Goal: Task Accomplishment & Management: Complete application form

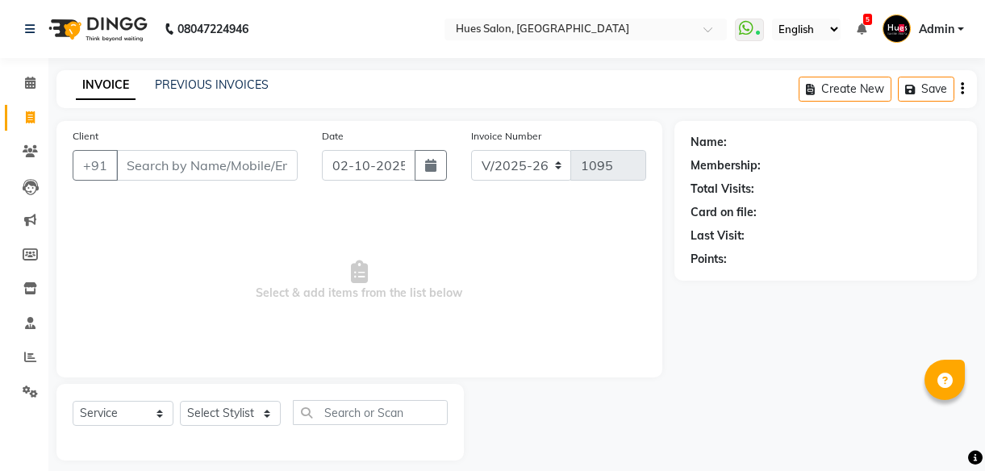
select select "3460"
select select "service"
click at [223, 166] on input "Client" at bounding box center [206, 165] width 181 height 31
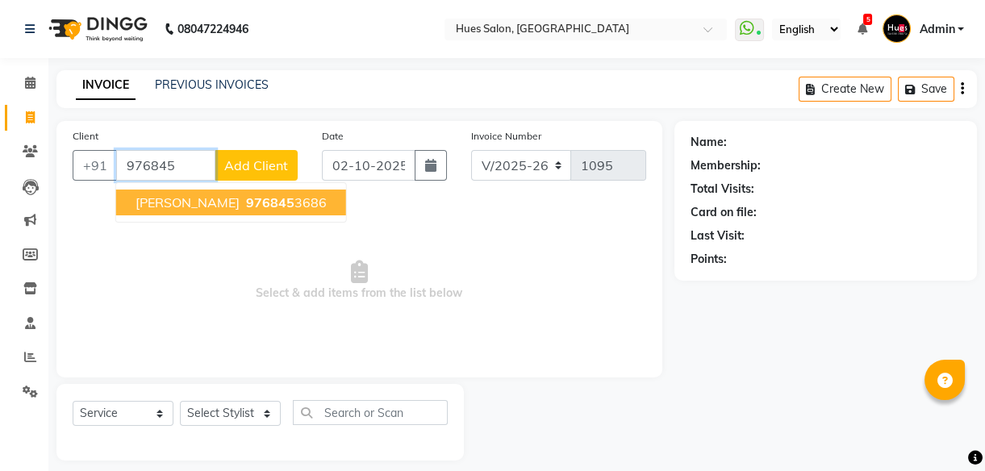
click at [212, 207] on span "[PERSON_NAME]" at bounding box center [187, 202] width 104 height 16
type input "9768453686"
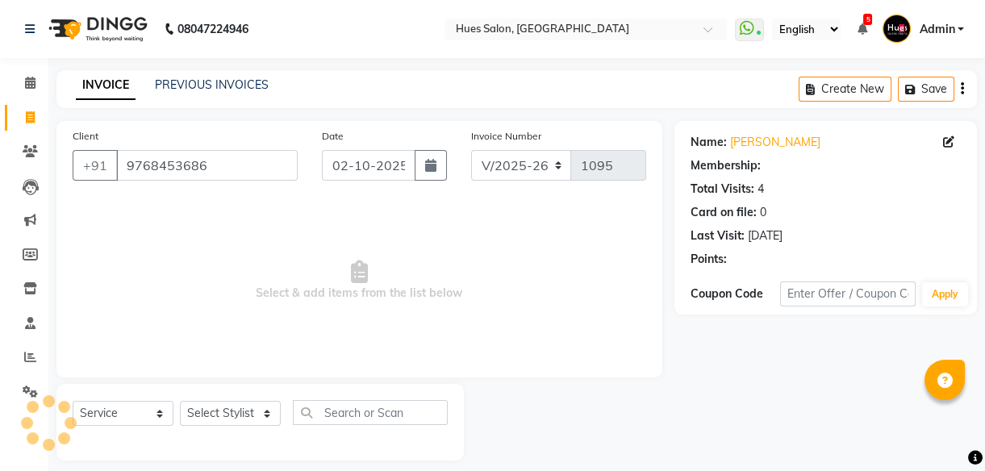
select select "1: Object"
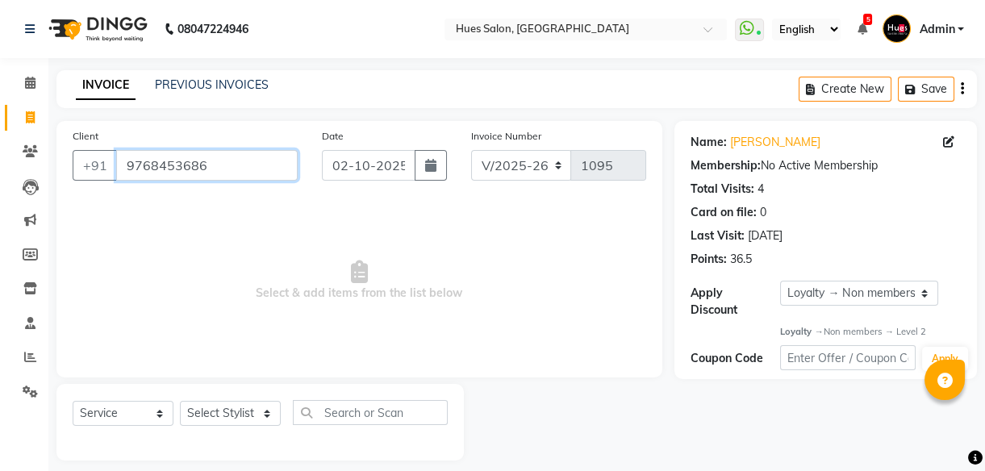
click at [193, 169] on input "9768453686" at bounding box center [206, 165] width 181 height 31
drag, startPoint x: 193, startPoint y: 7, endPoint x: 262, endPoint y: 172, distance: 178.5
click at [262, 172] on input "9768453686" at bounding box center [206, 165] width 181 height 31
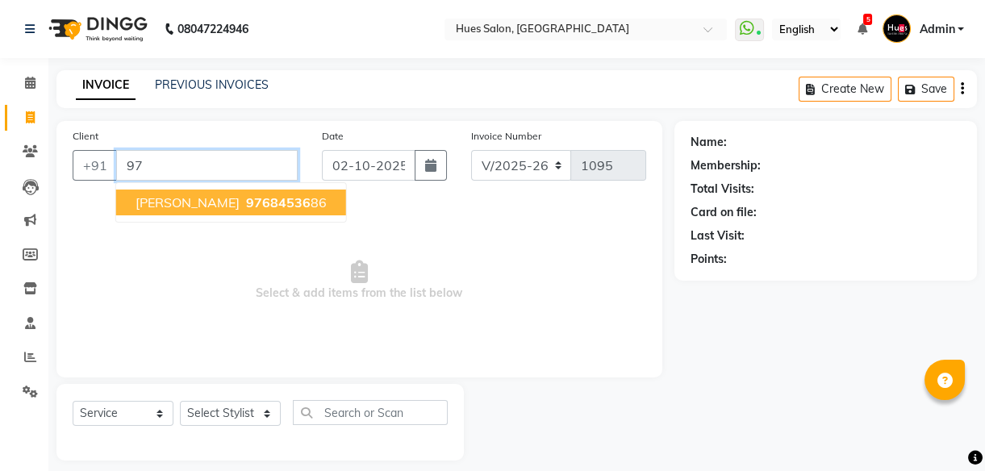
type input "9"
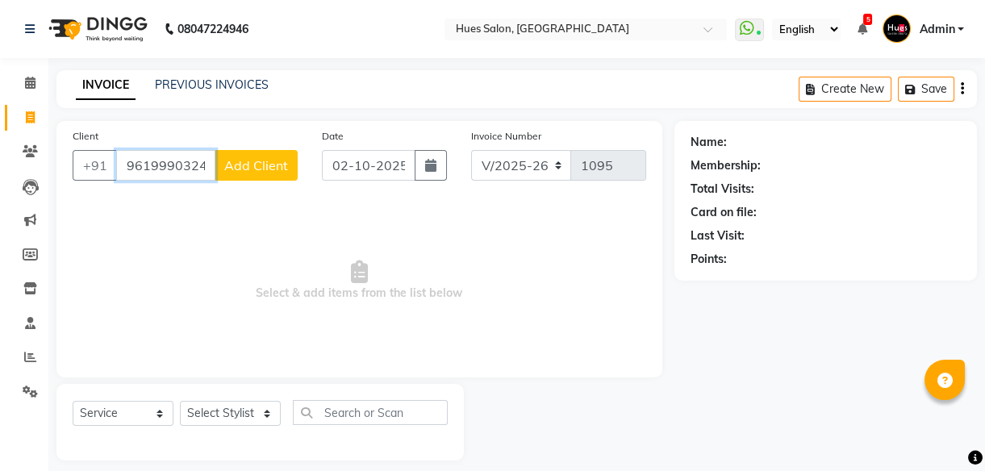
type input "9619990324"
click at [275, 162] on span "Add Client" at bounding box center [256, 165] width 64 height 16
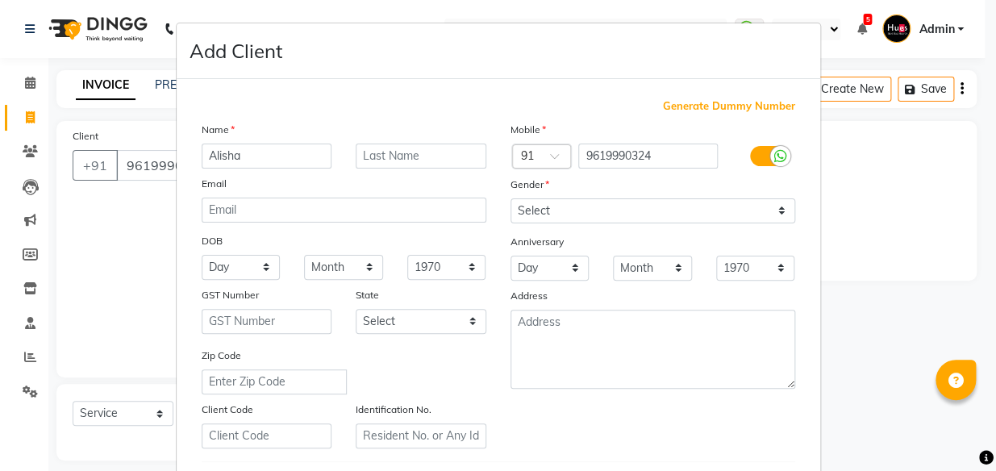
type input "Alisha"
click at [397, 161] on input "text" at bounding box center [421, 156] width 131 height 25
type input "[PERSON_NAME]"
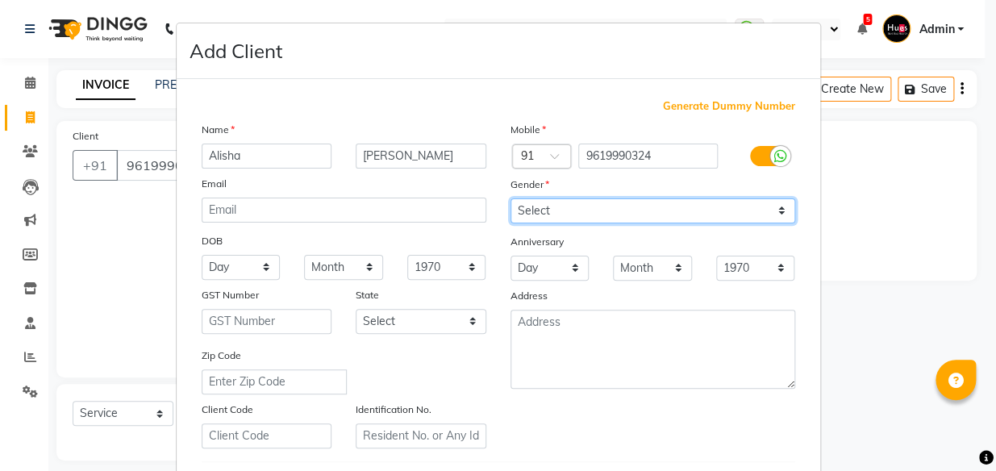
click at [604, 215] on select "Select [DEMOGRAPHIC_DATA] [DEMOGRAPHIC_DATA] Other Prefer Not To Say" at bounding box center [652, 210] width 285 height 25
select select "[DEMOGRAPHIC_DATA]"
click at [510, 198] on select "Select [DEMOGRAPHIC_DATA] [DEMOGRAPHIC_DATA] Other Prefer Not To Say" at bounding box center [652, 210] width 285 height 25
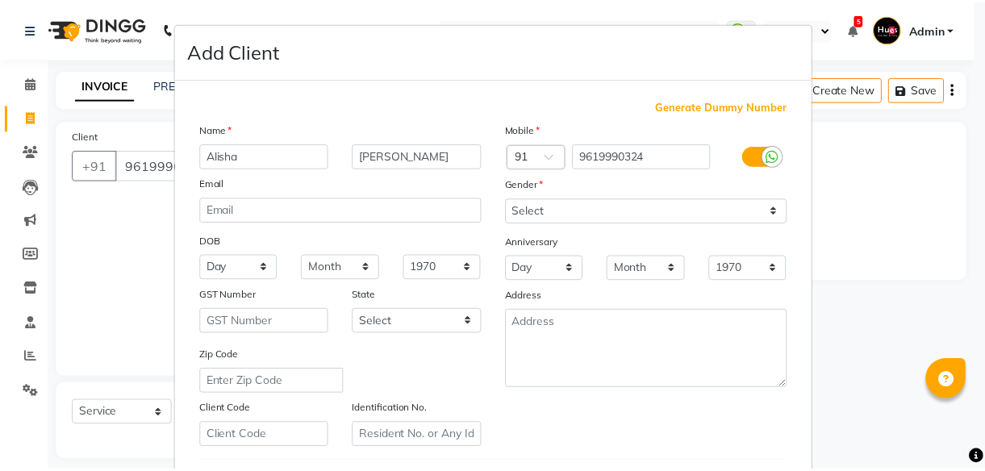
scroll to position [278, 0]
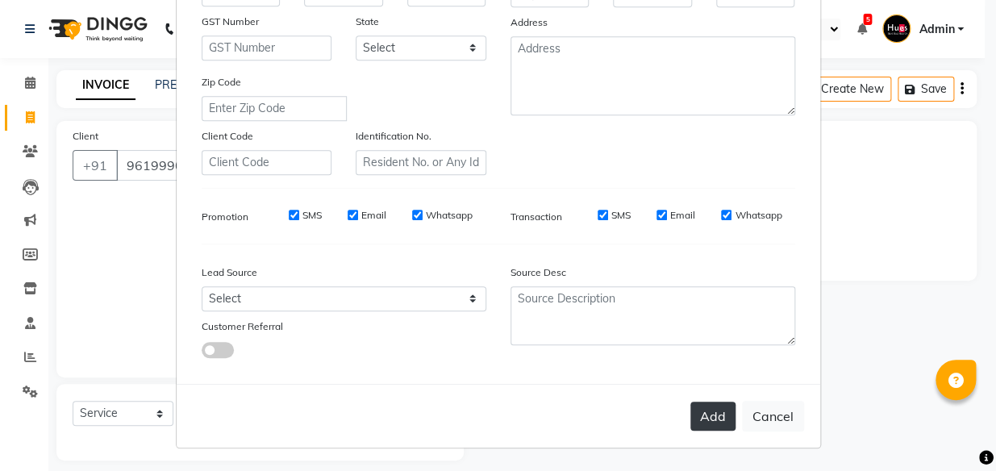
click at [706, 410] on button "Add" at bounding box center [712, 416] width 45 height 29
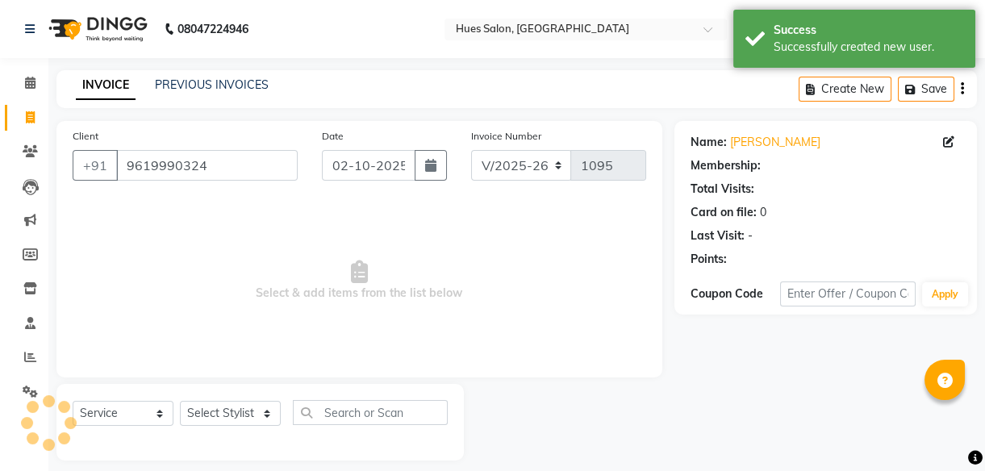
select select "1: Object"
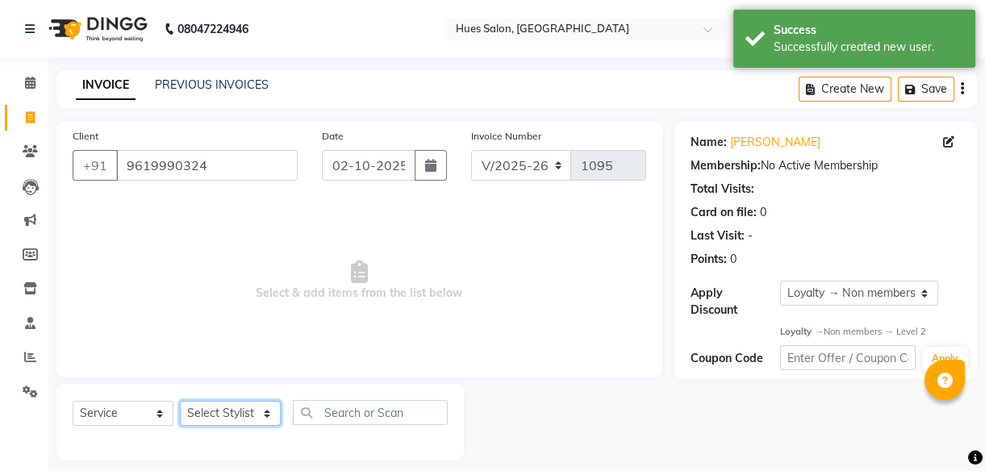
click at [210, 410] on select "Select Stylist [PERSON_NAME] [PERSON_NAME] Office [PERSON_NAME] [PERSON_NAME] […" at bounding box center [230, 413] width 101 height 25
select select "50867"
click at [180, 401] on select "Select Stylist [PERSON_NAME] [PERSON_NAME] Office [PERSON_NAME] [PERSON_NAME] […" at bounding box center [230, 413] width 101 height 25
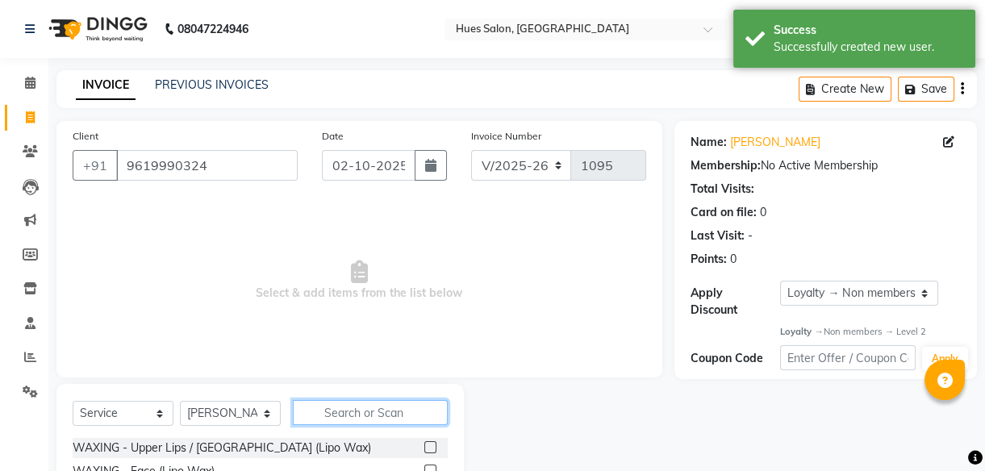
click at [386, 418] on input "text" at bounding box center [370, 412] width 155 height 25
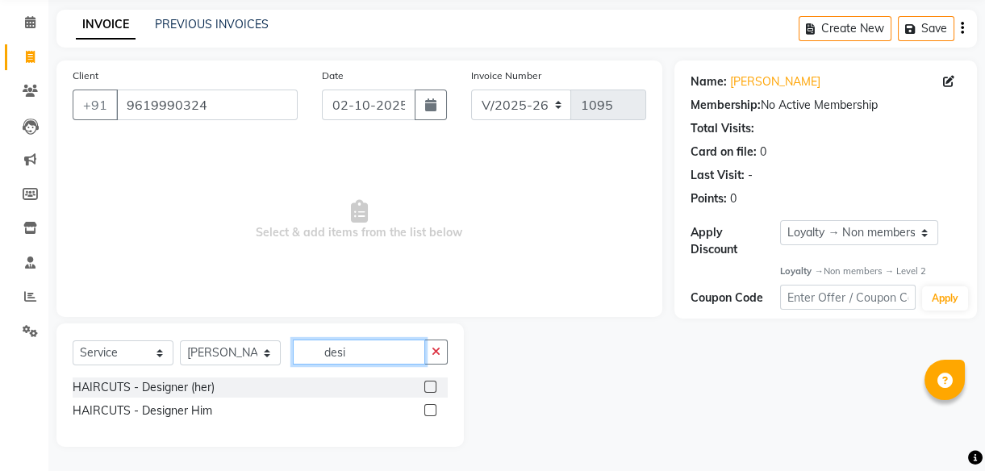
type input "desi"
